Goal: Task Accomplishment & Management: Complete application form

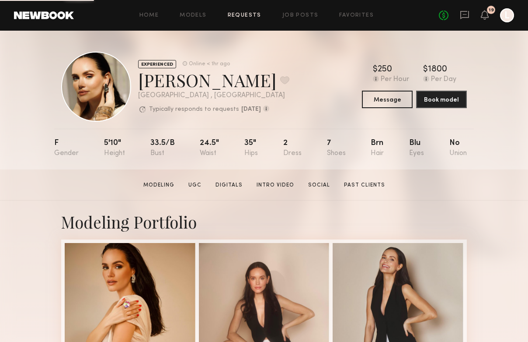
click at [235, 17] on link "Requests" at bounding box center [245, 16] width 34 height 6
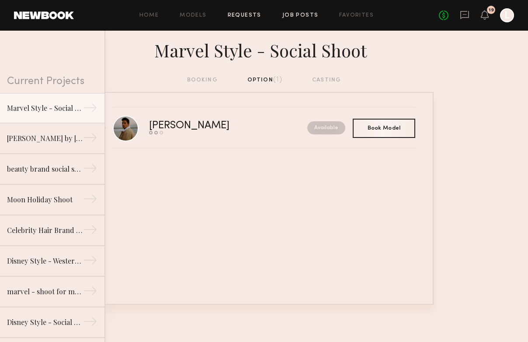
click at [303, 15] on link "Job Posts" at bounding box center [301, 16] width 36 height 6
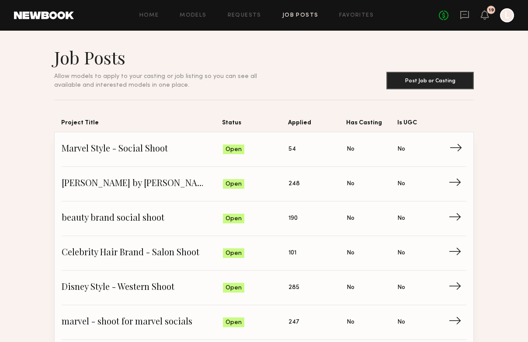
click at [206, 148] on span "Marvel Style - Social Shoot" at bounding box center [142, 149] width 161 height 13
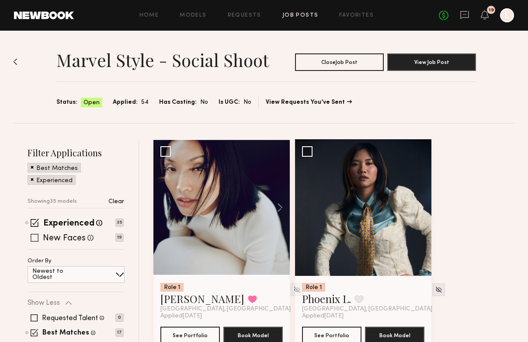
click at [49, 236] on label "New Faces" at bounding box center [64, 238] width 43 height 9
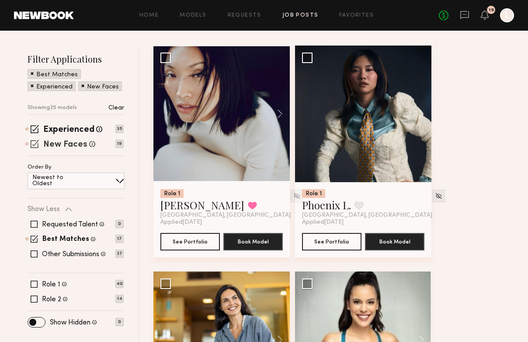
scroll to position [108, 0]
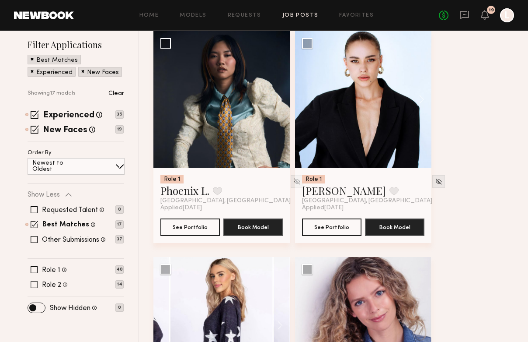
click at [31, 286] on span at bounding box center [34, 284] width 7 height 7
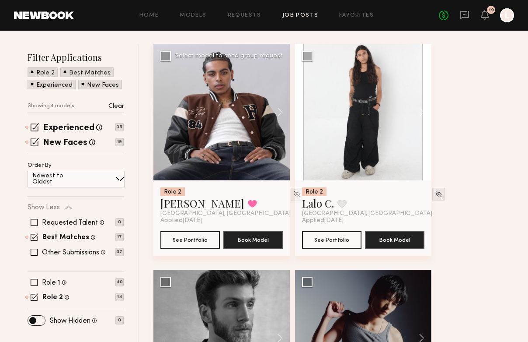
scroll to position [92, 0]
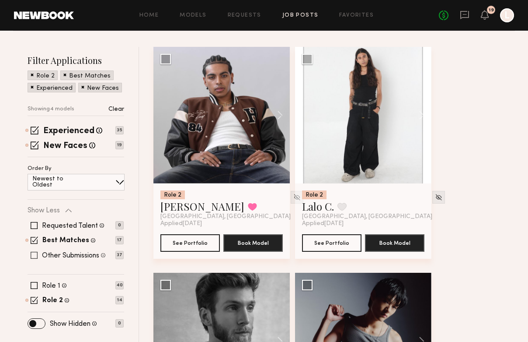
click at [33, 255] on span at bounding box center [34, 254] width 7 height 7
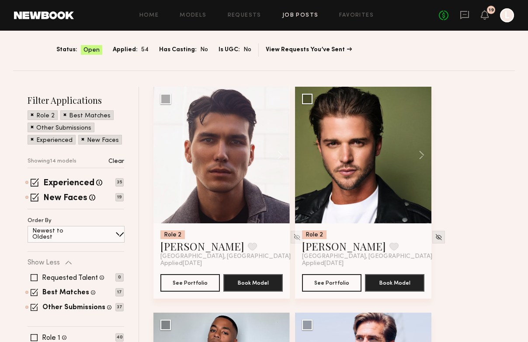
scroll to position [46, 0]
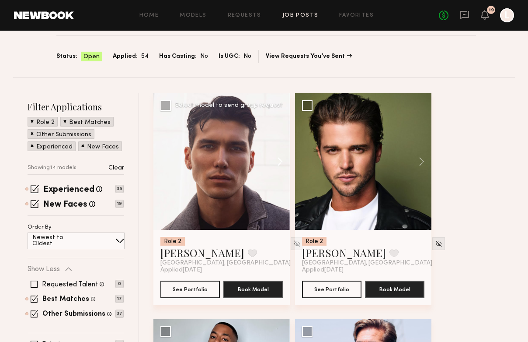
click at [276, 164] on button at bounding box center [276, 161] width 28 height 136
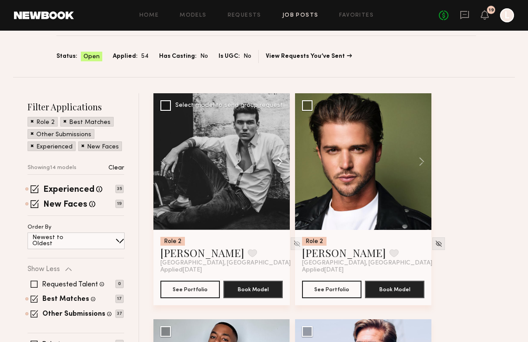
click at [276, 164] on button at bounding box center [276, 161] width 28 height 136
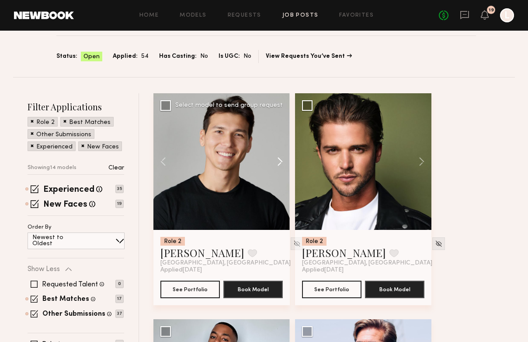
click at [276, 164] on button at bounding box center [276, 161] width 28 height 136
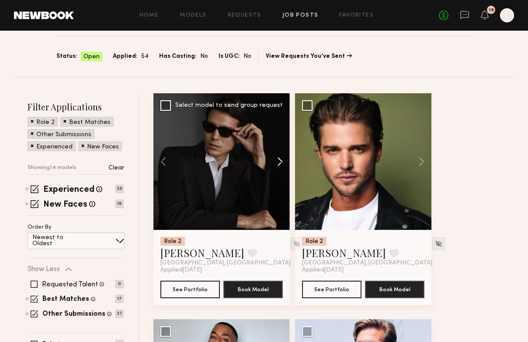
click at [276, 164] on button at bounding box center [276, 161] width 28 height 136
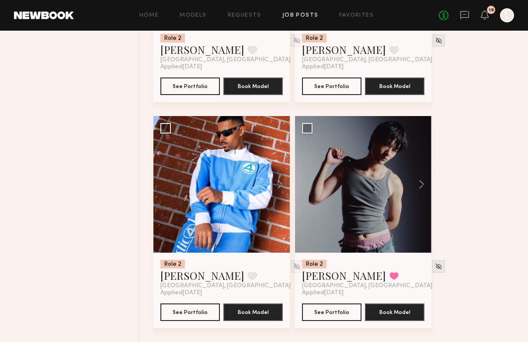
scroll to position [1379, 0]
